Goal: Transaction & Acquisition: Book appointment/travel/reservation

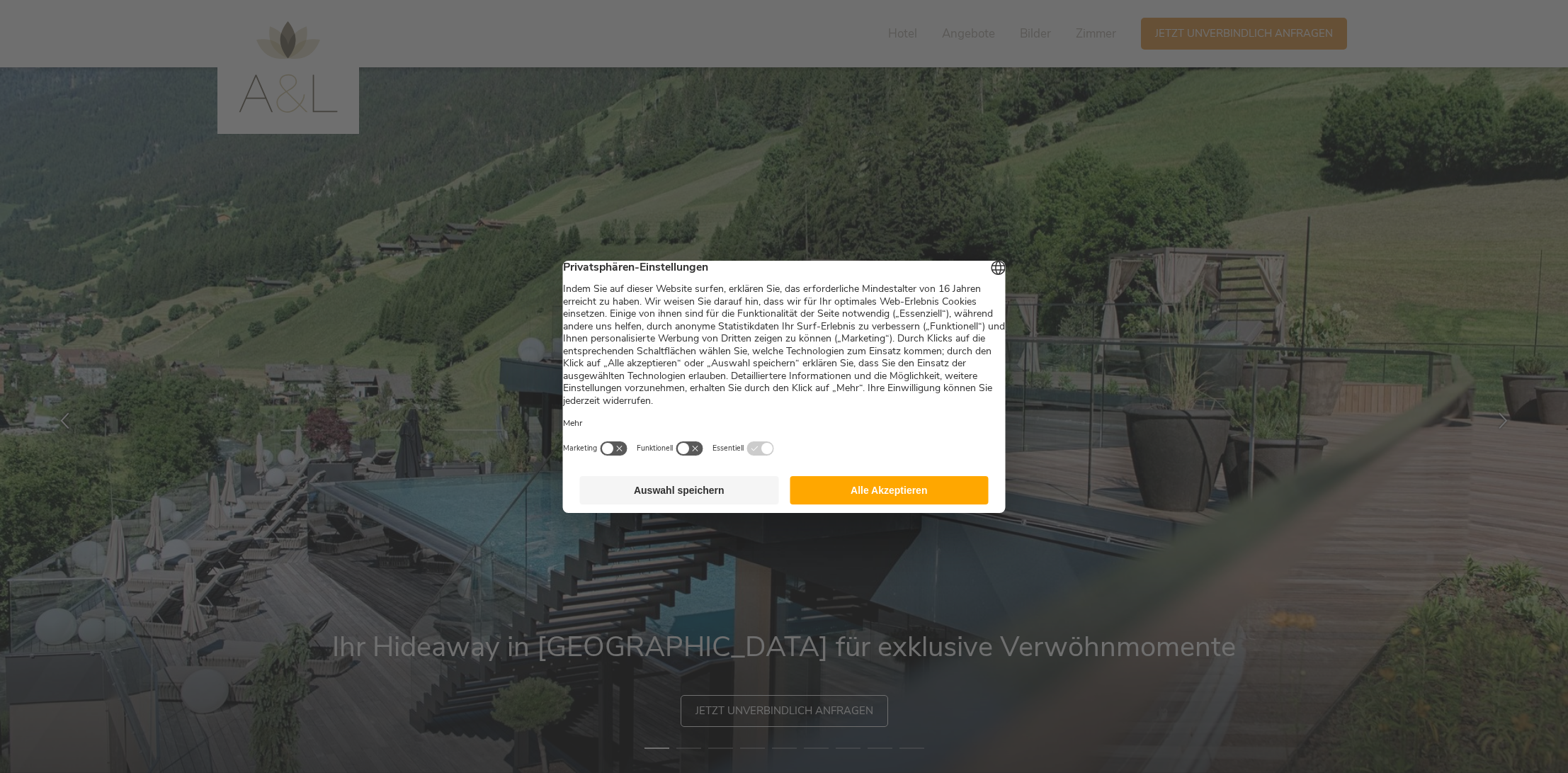
click at [924, 493] on button "Alle Akzeptieren" at bounding box center [889, 489] width 199 height 28
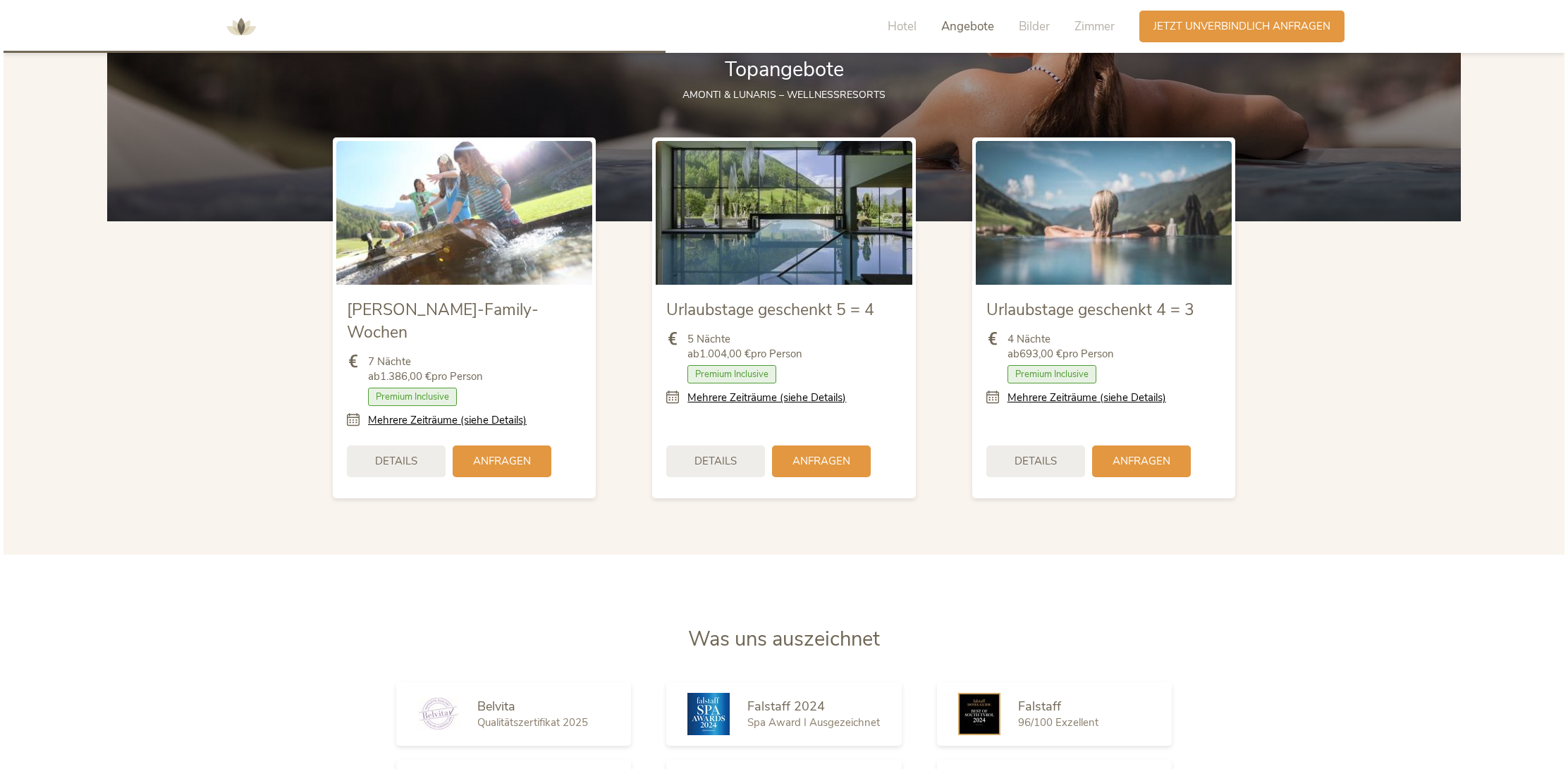
scroll to position [1785, 0]
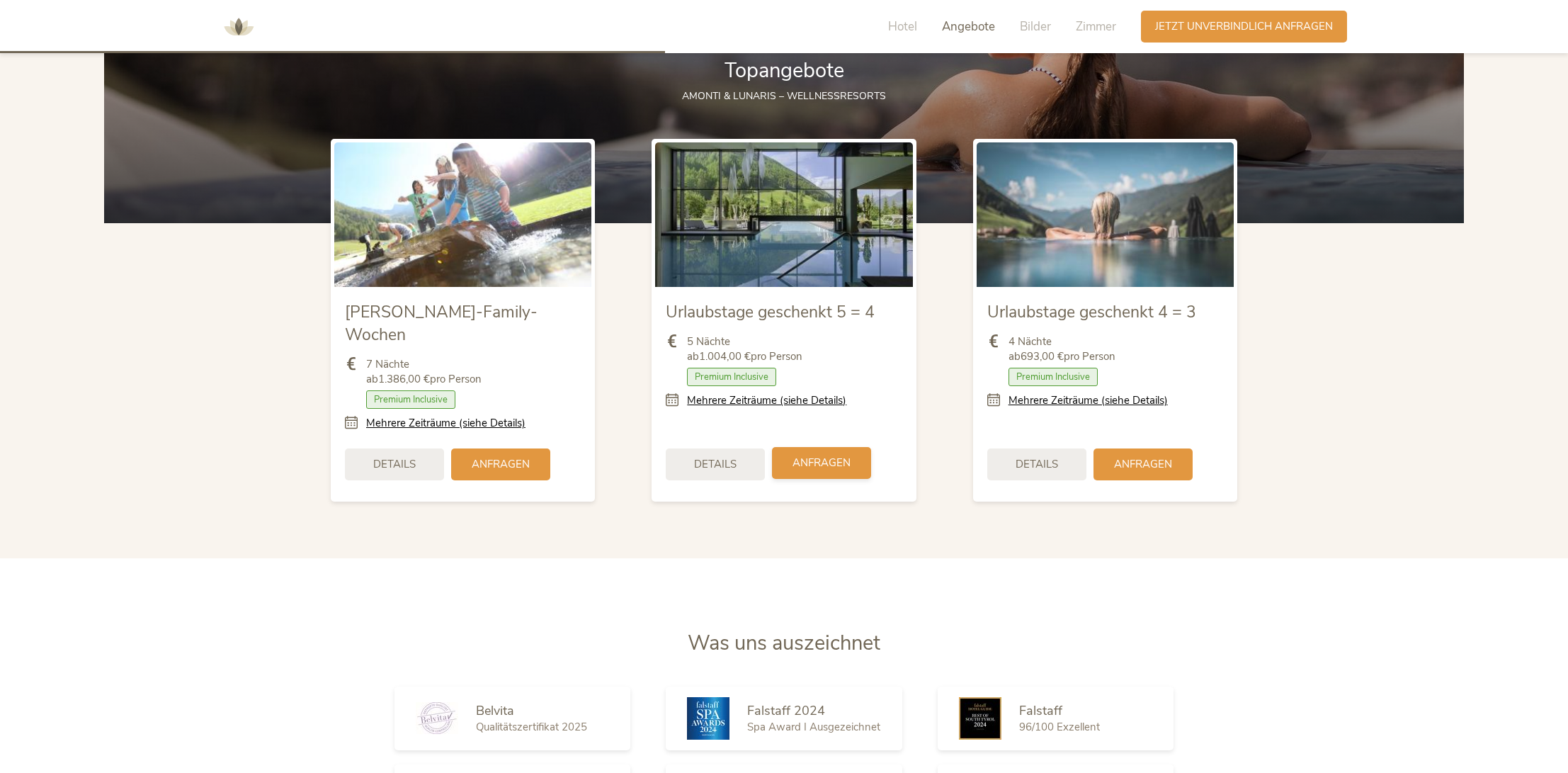
click at [817, 455] on span "Anfragen" at bounding box center [822, 462] width 58 height 15
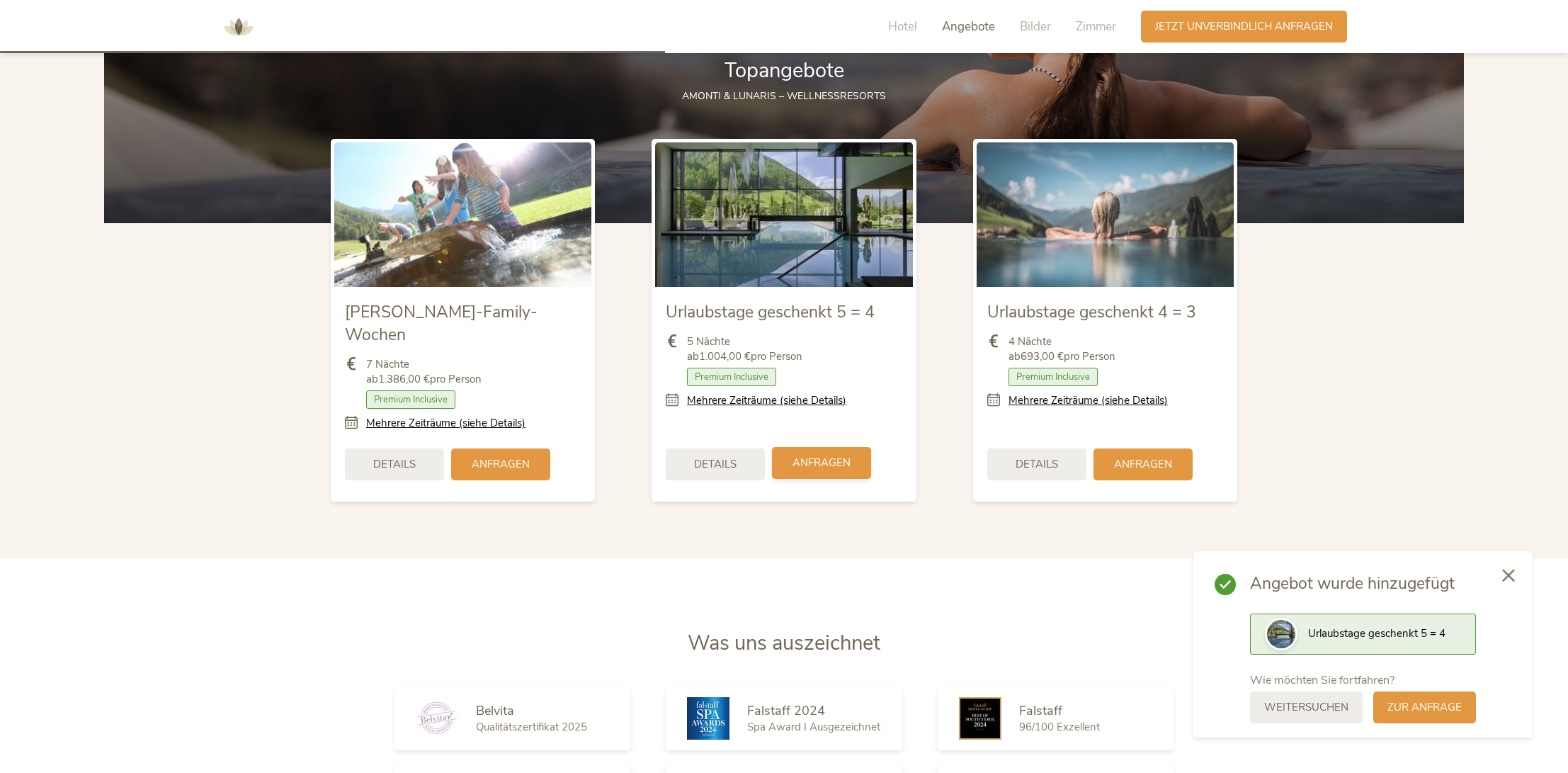
click at [812, 455] on span "Anfragen" at bounding box center [822, 462] width 58 height 15
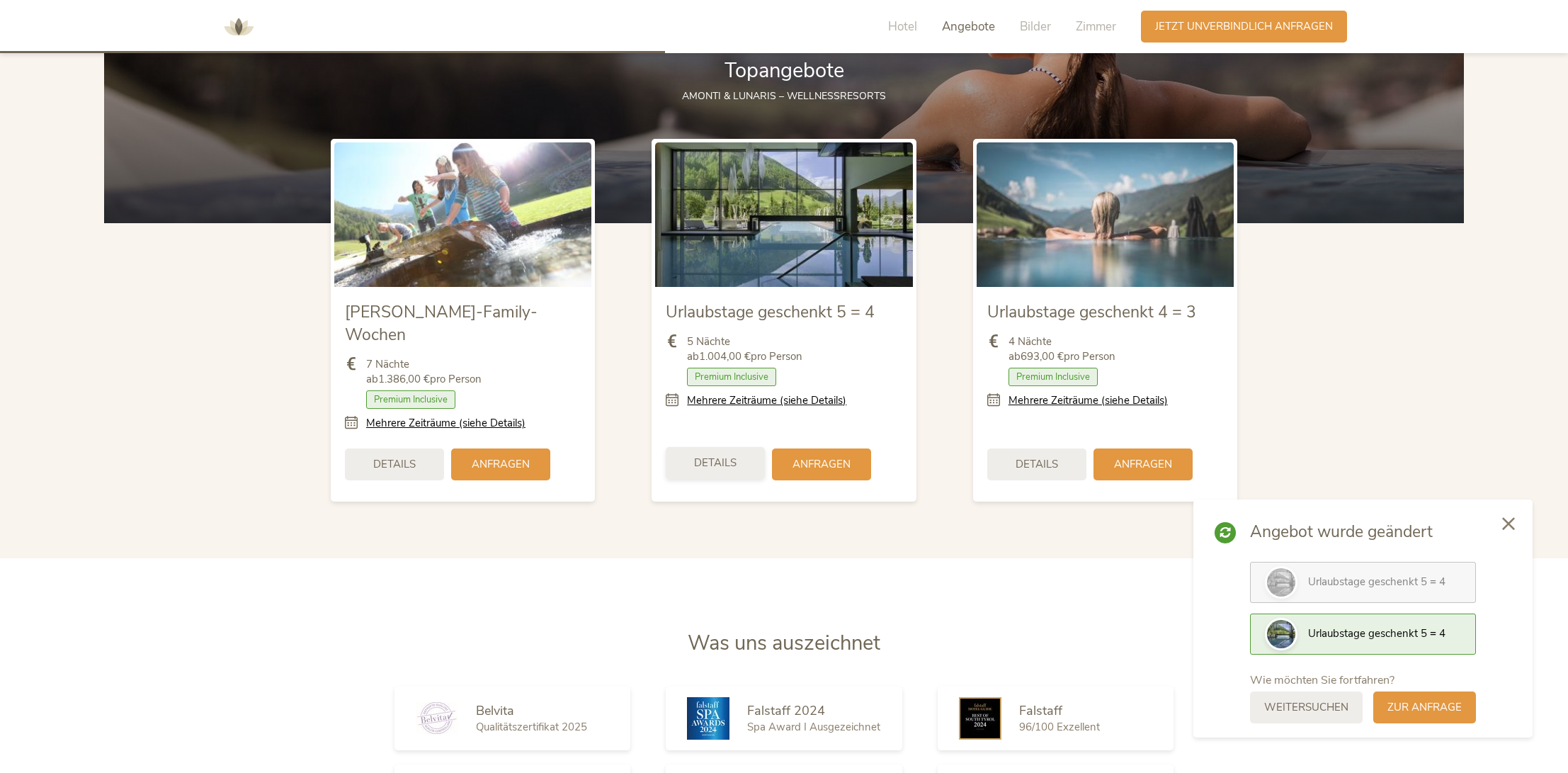
click at [727, 455] on span "Details" at bounding box center [715, 462] width 43 height 15
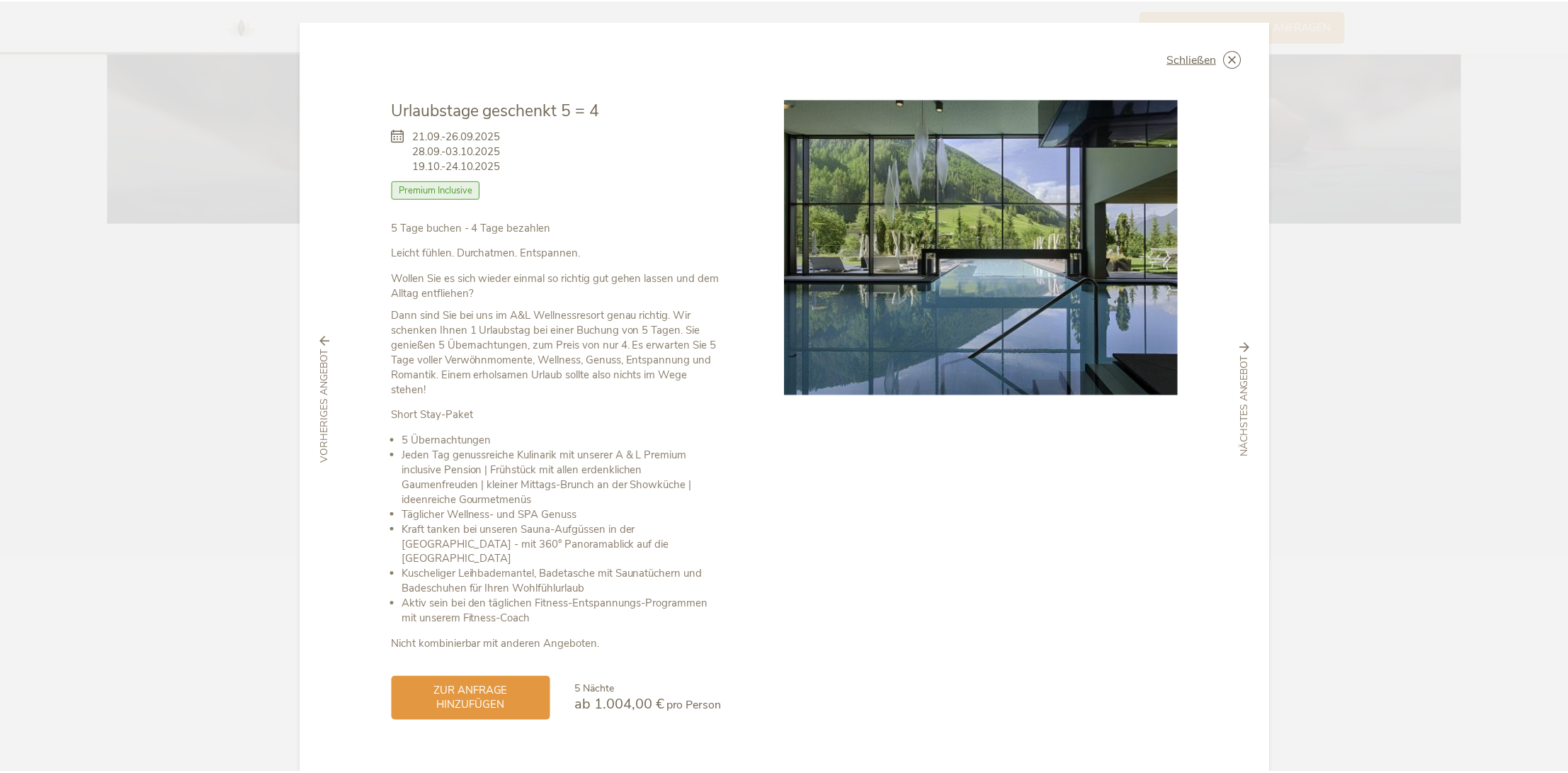
scroll to position [0, 0]
click at [1193, 56] on span "Schließen" at bounding box center [1197, 58] width 50 height 12
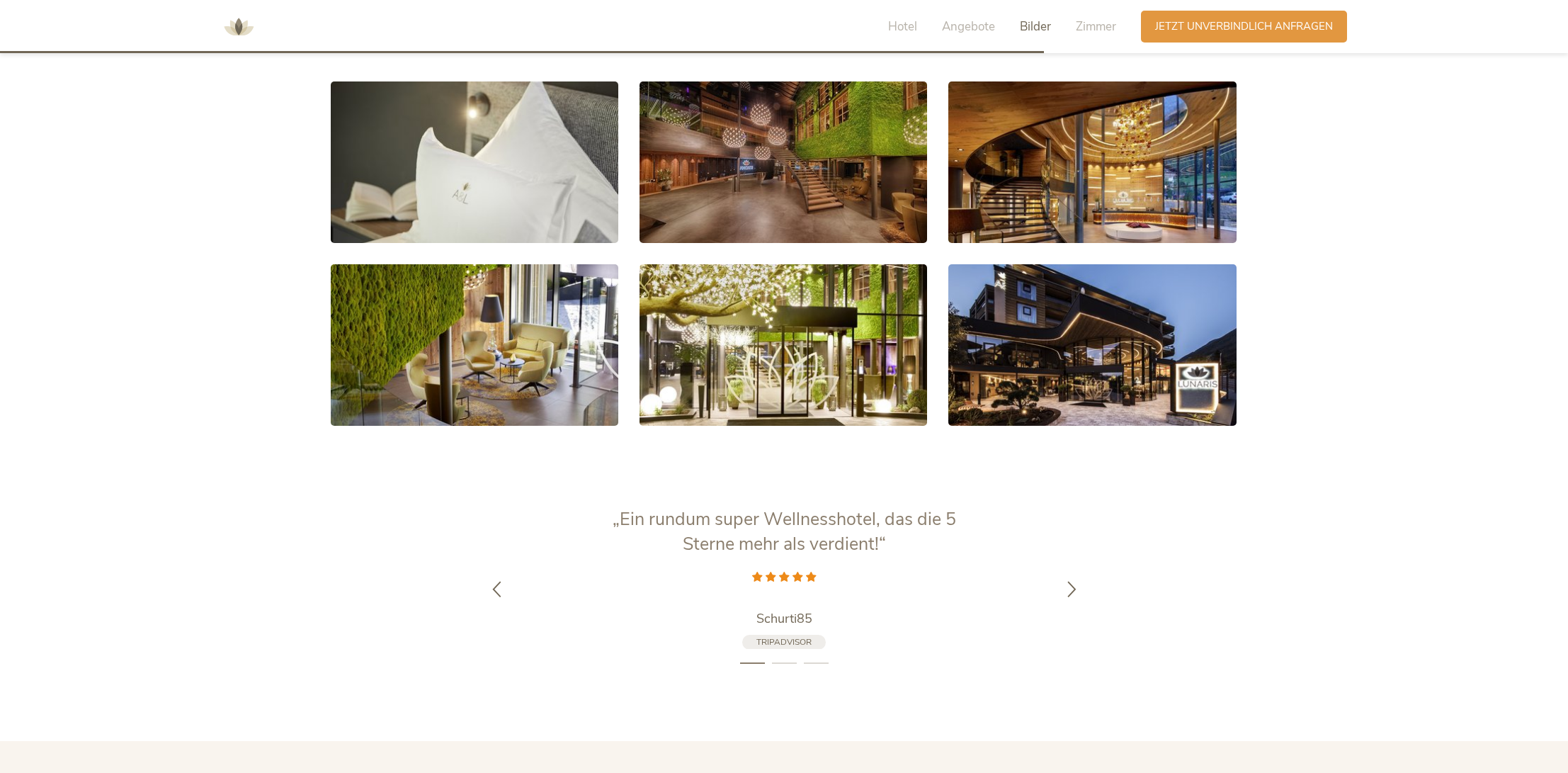
scroll to position [2817, 0]
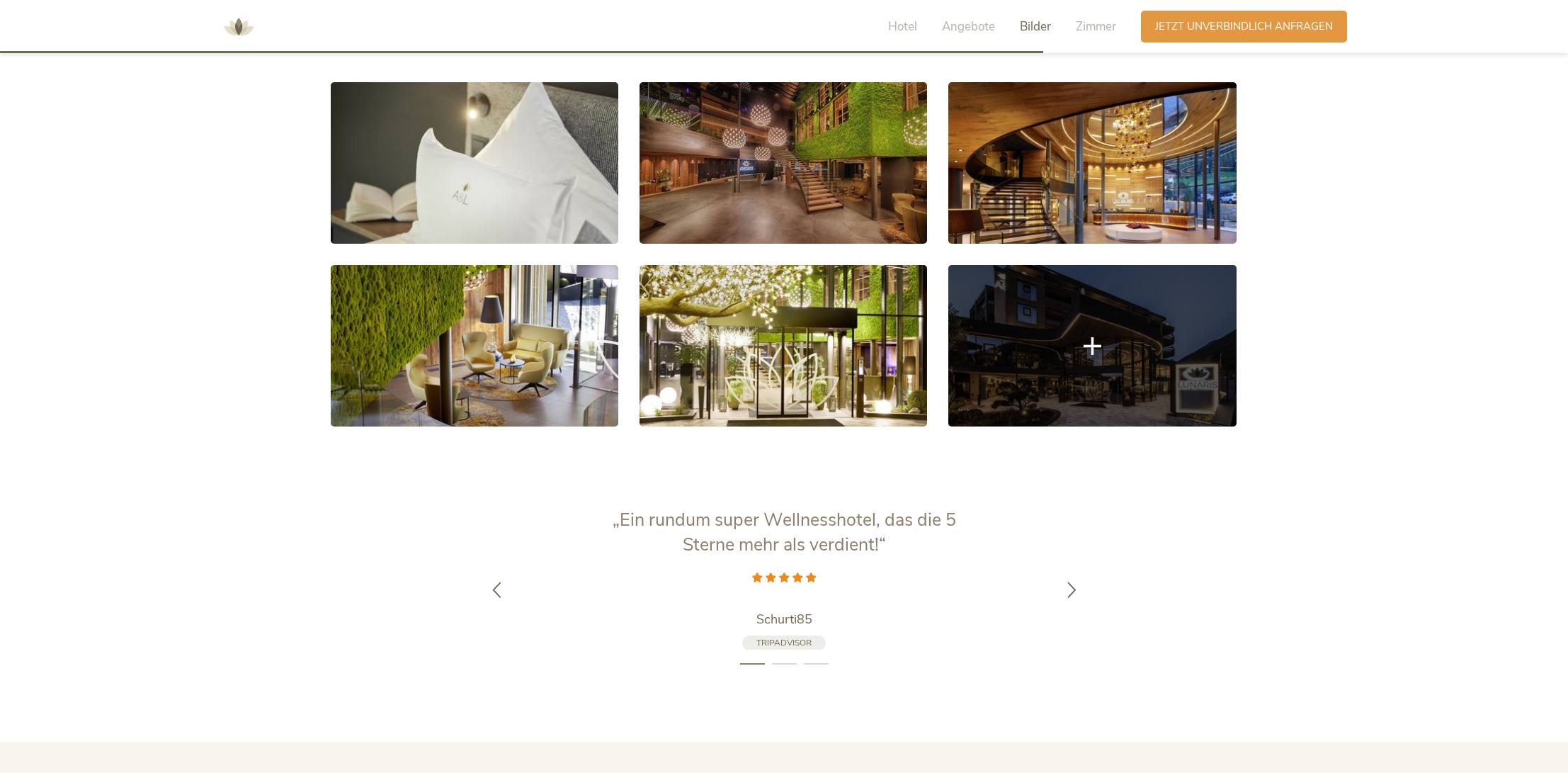
click at [1088, 338] on link at bounding box center [1091, 346] width 287 height 162
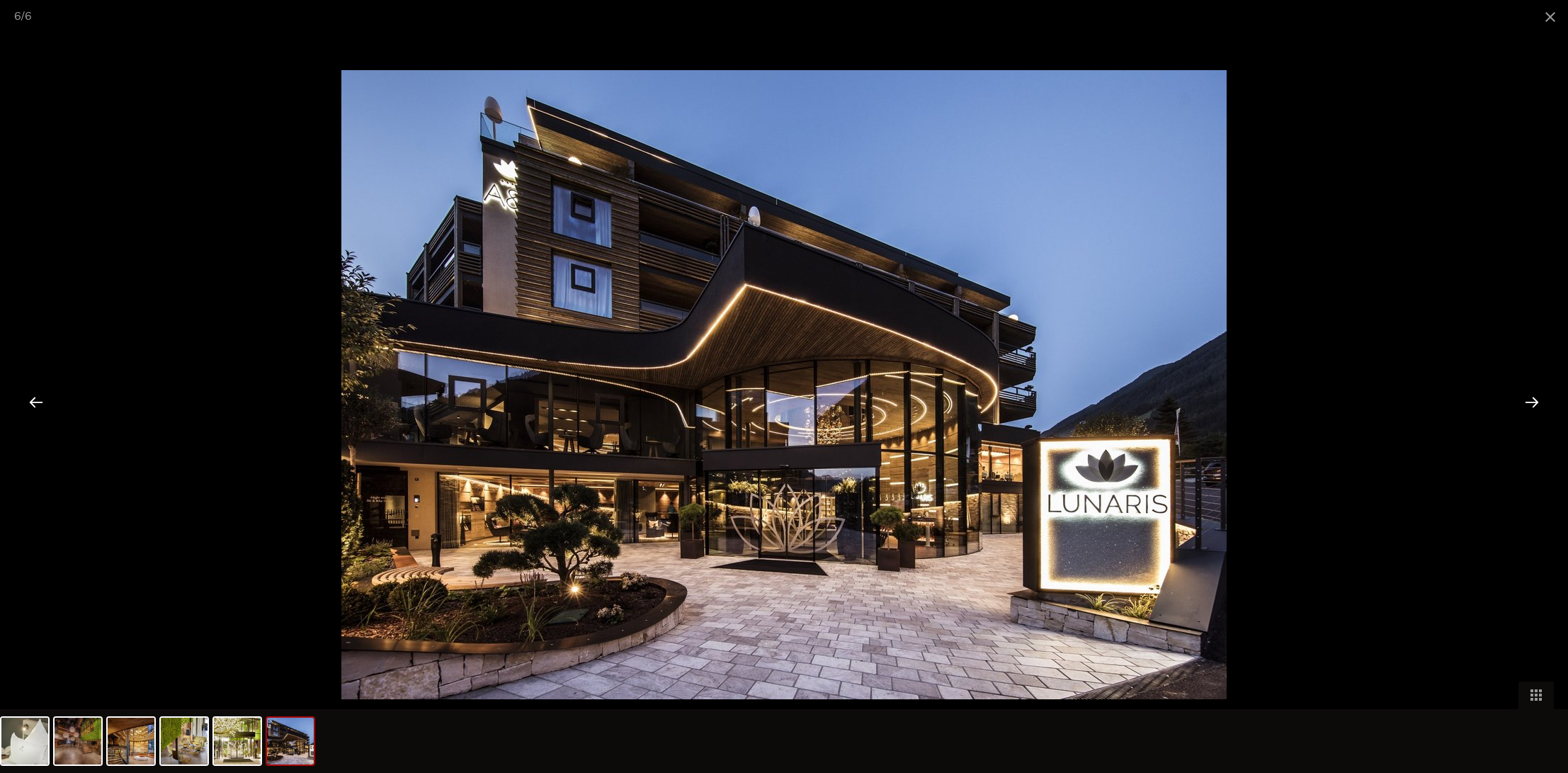
click at [1081, 502] on img at bounding box center [784, 384] width 885 height 629
click at [1531, 401] on div at bounding box center [1531, 401] width 44 height 44
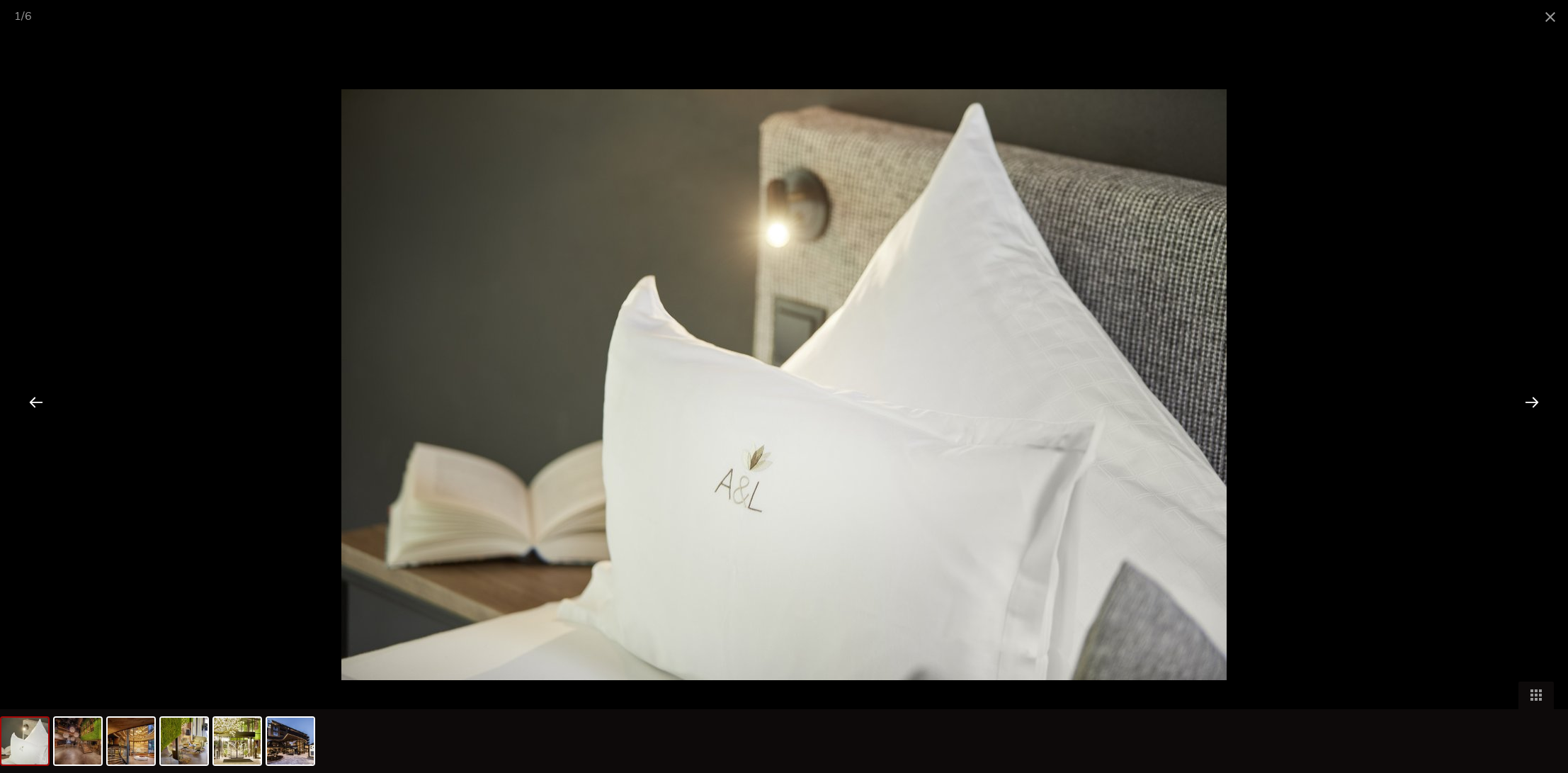
click at [1531, 401] on div at bounding box center [1531, 401] width 44 height 44
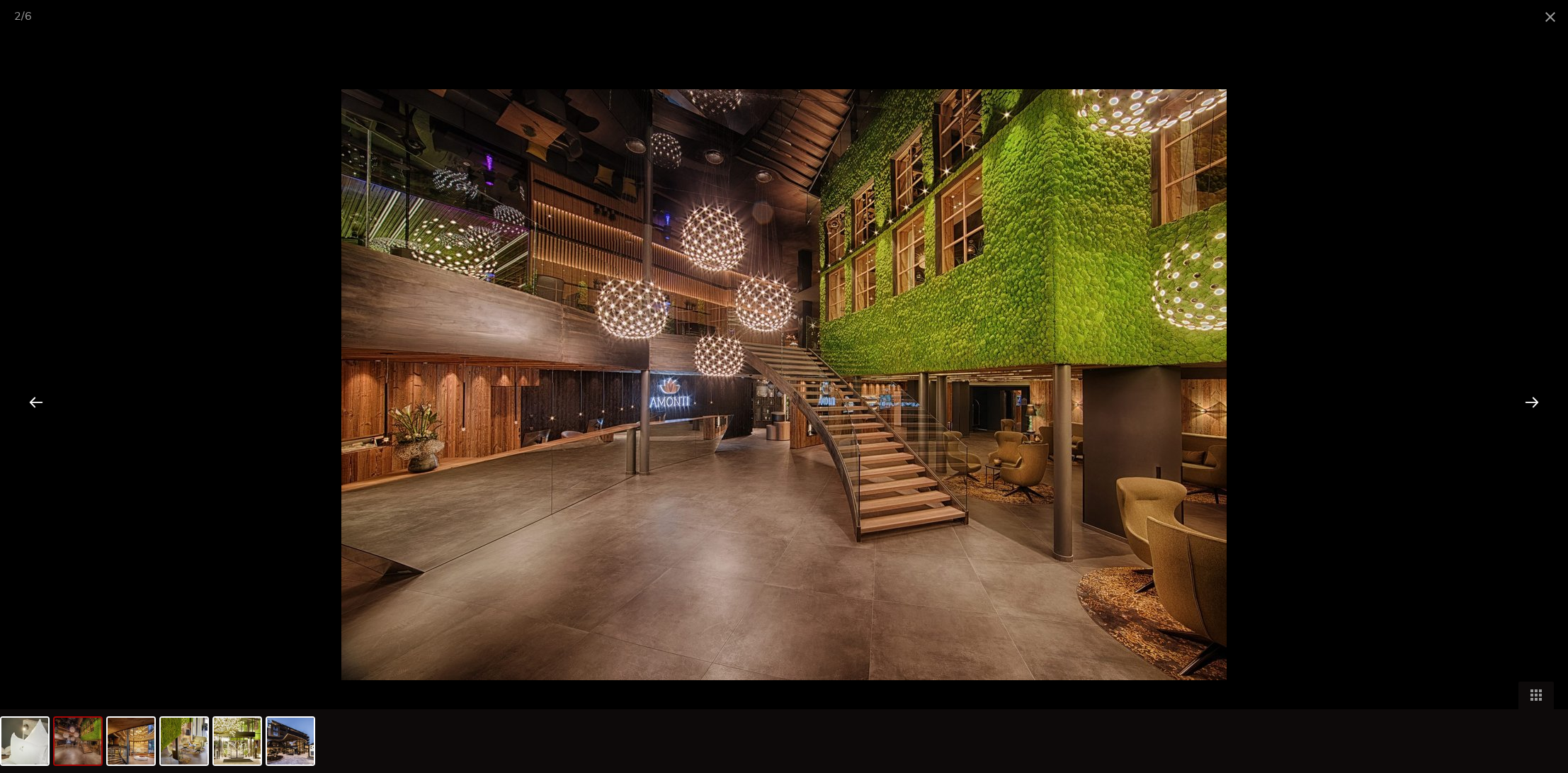
click at [1531, 401] on div at bounding box center [1531, 401] width 44 height 44
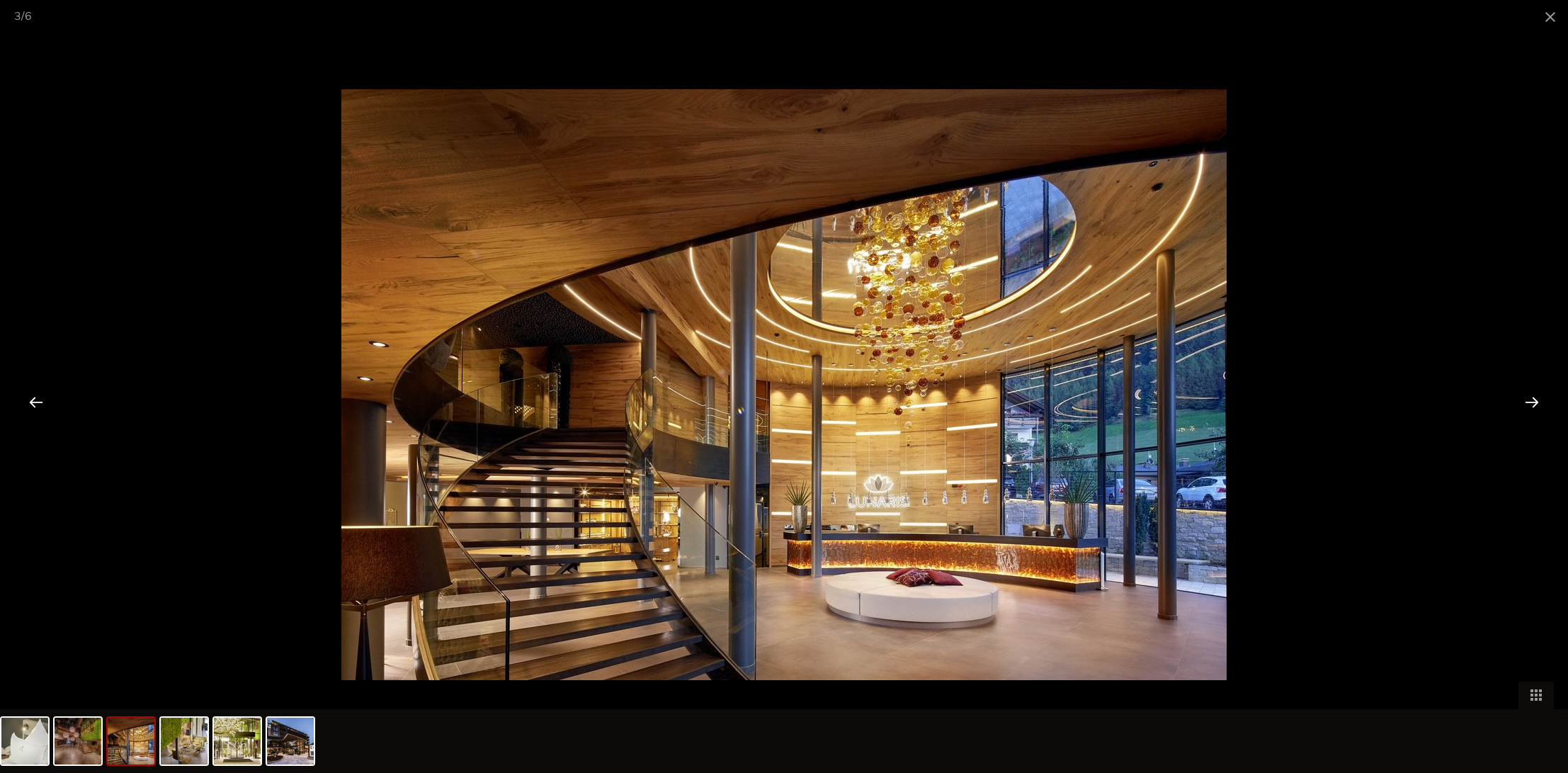
click at [1531, 401] on div at bounding box center [1531, 401] width 44 height 44
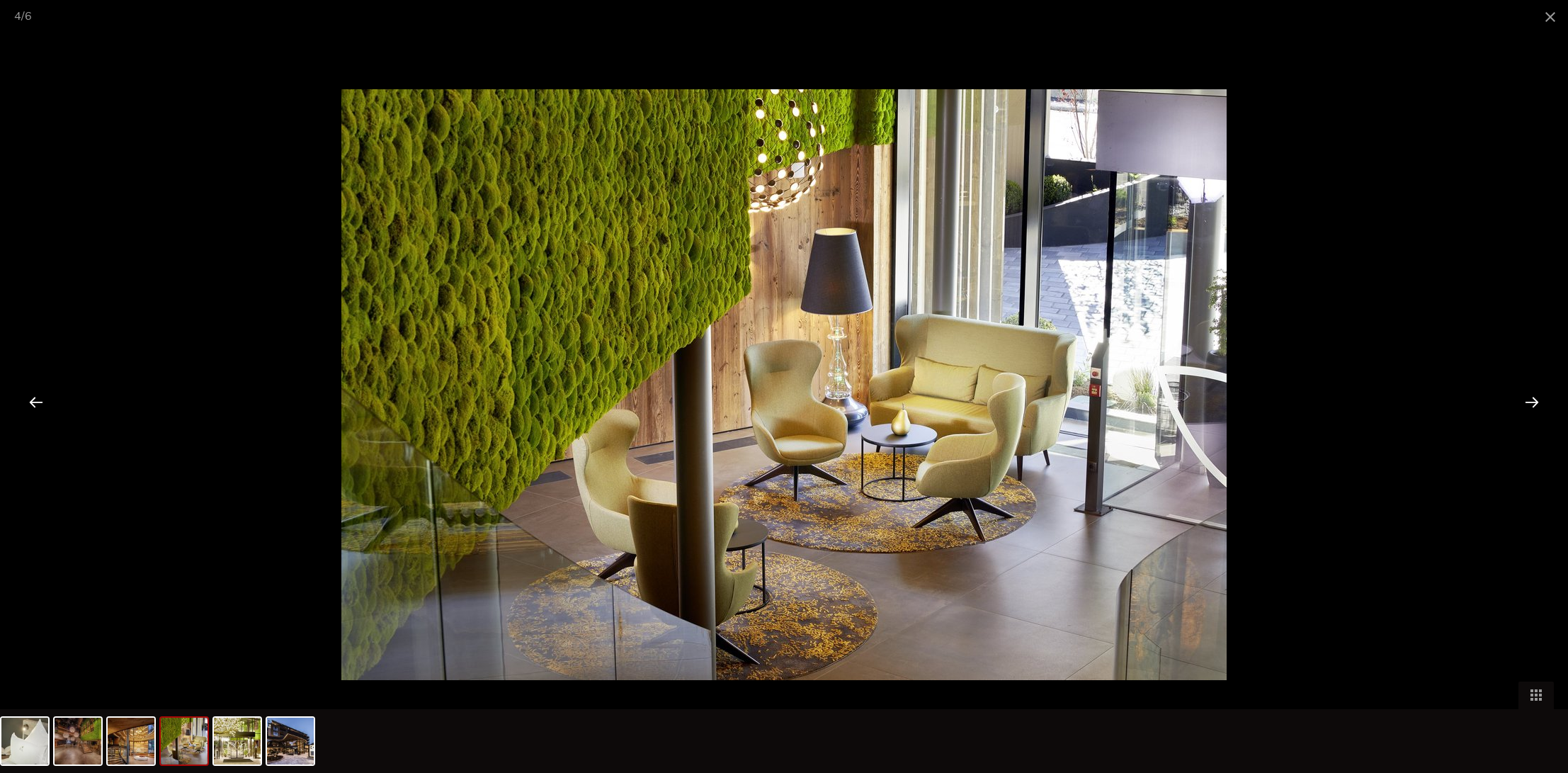
click at [1531, 401] on div at bounding box center [1531, 401] width 44 height 44
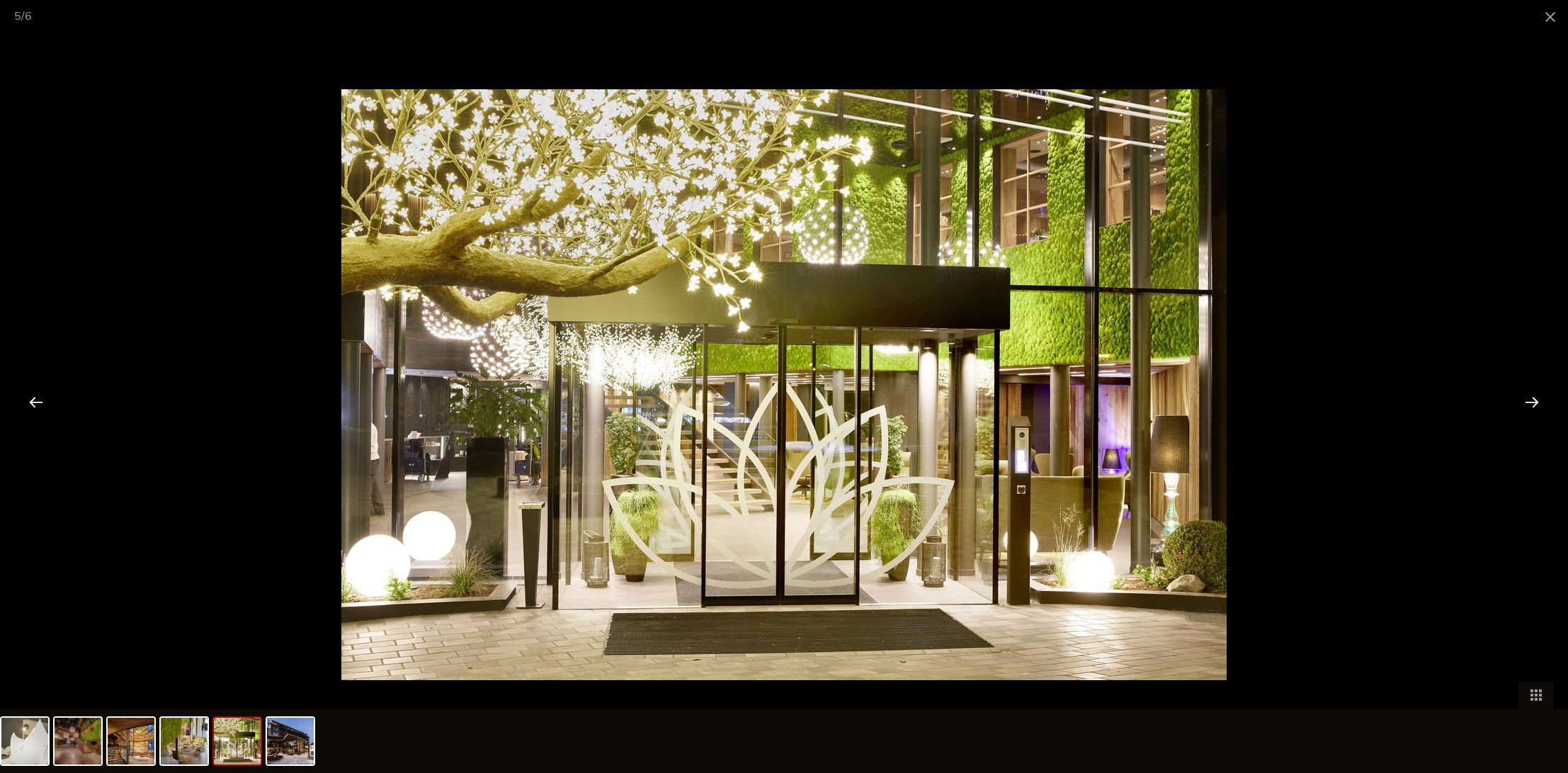
click at [1531, 401] on div at bounding box center [1531, 401] width 44 height 44
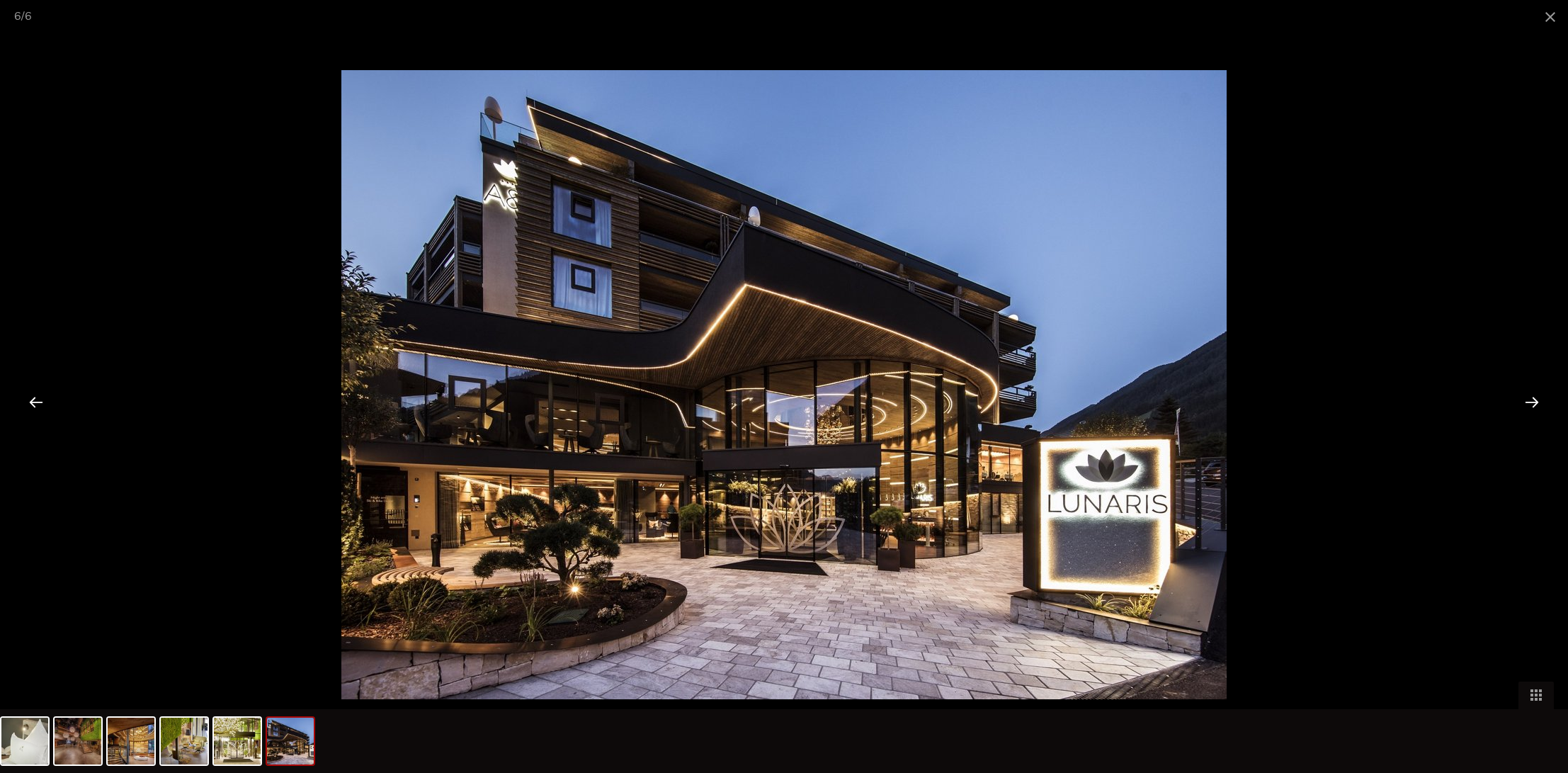
click at [1531, 401] on div at bounding box center [1531, 401] width 44 height 44
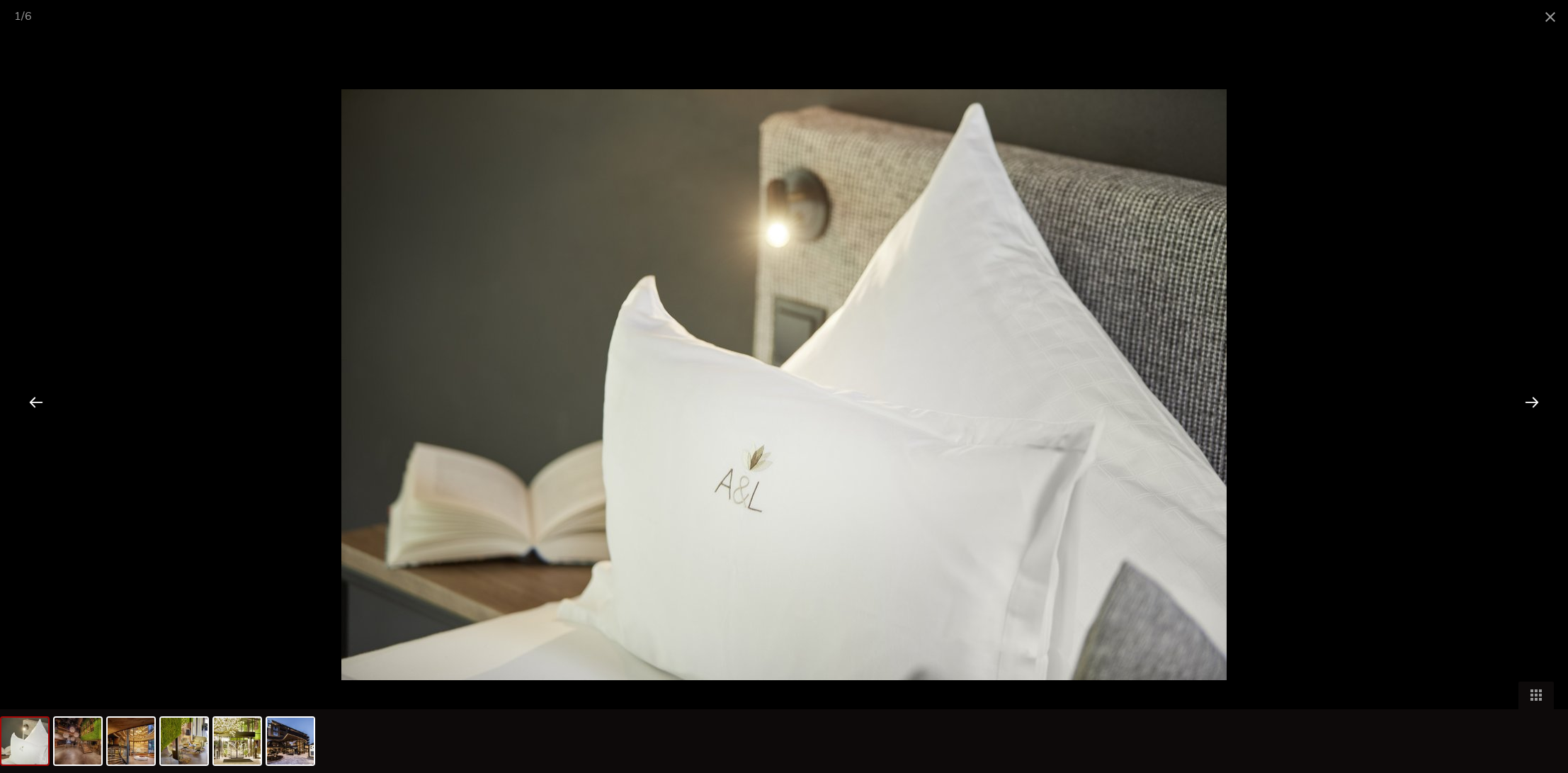
click at [1531, 401] on div at bounding box center [1531, 401] width 44 height 44
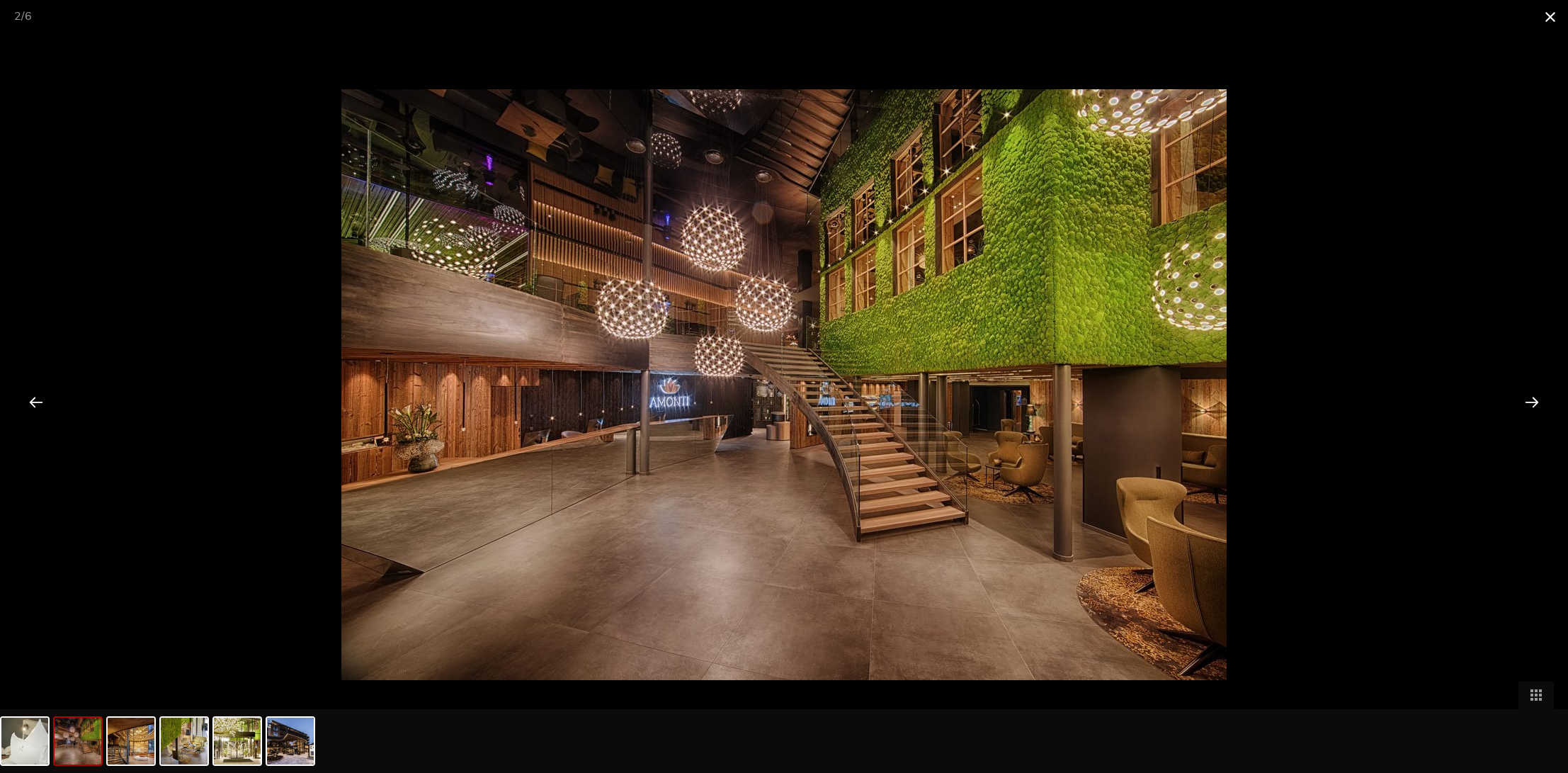
click at [1550, 17] on span at bounding box center [1549, 17] width 35 height 33
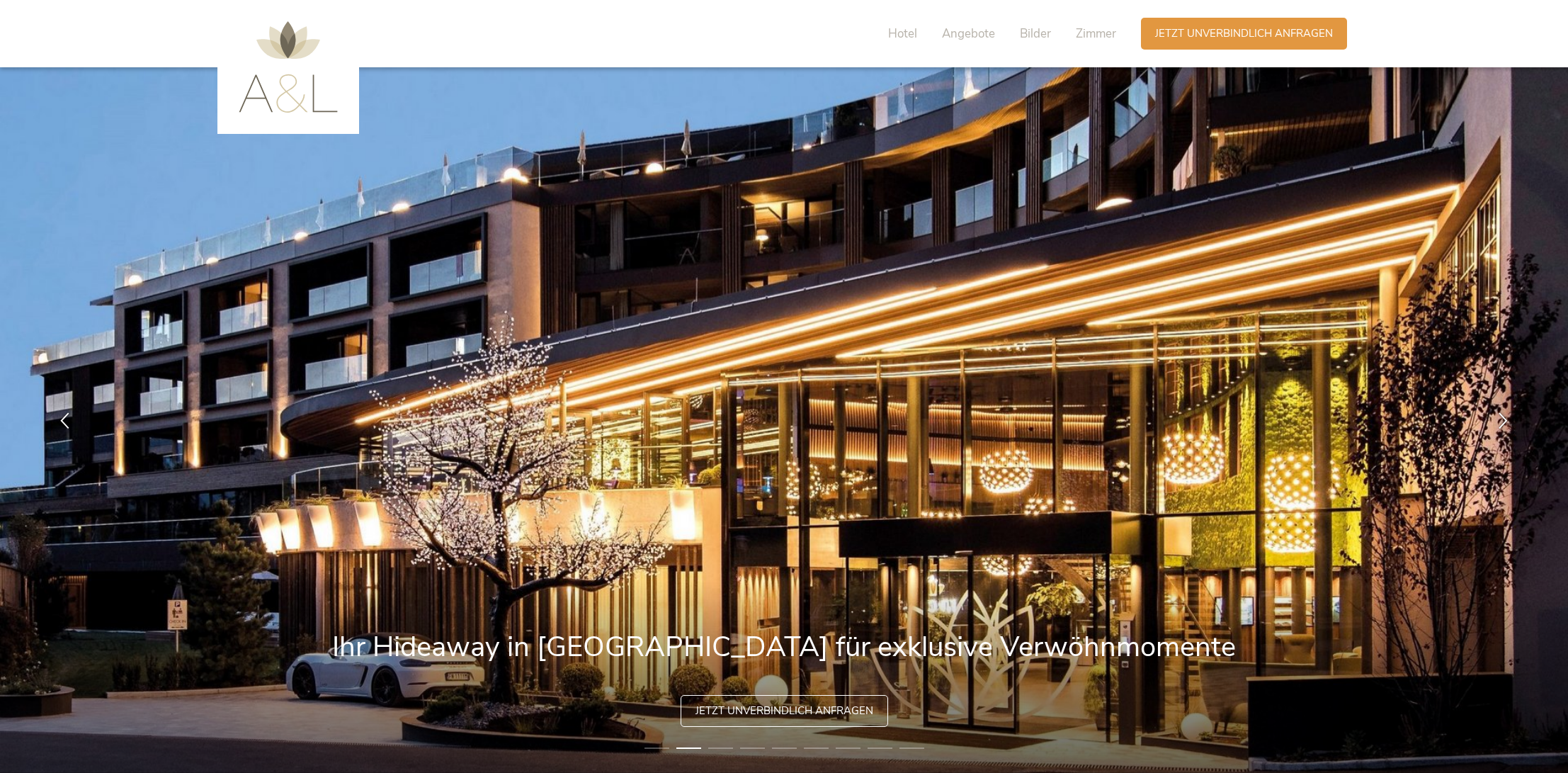
scroll to position [0, 0]
